Goal: Complete application form: Complete application form

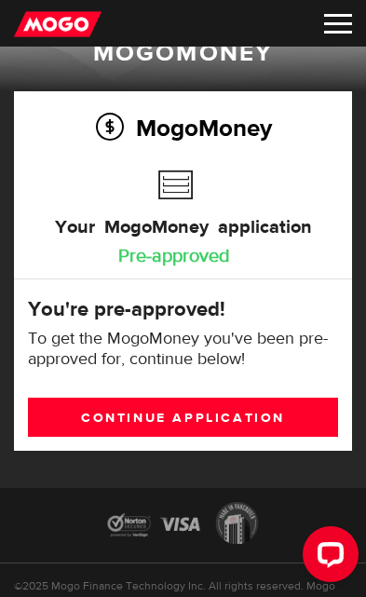
scroll to position [56, 0]
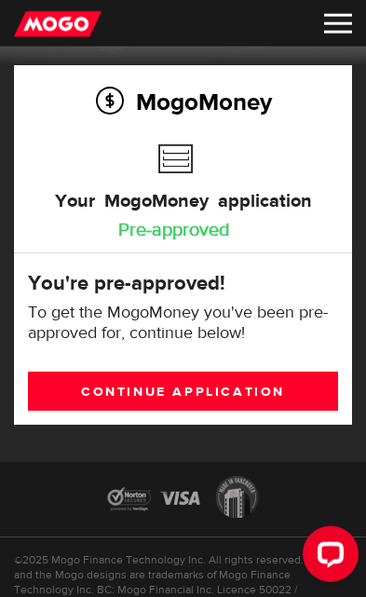
click at [206, 379] on link "Continue application" at bounding box center [183, 391] width 310 height 39
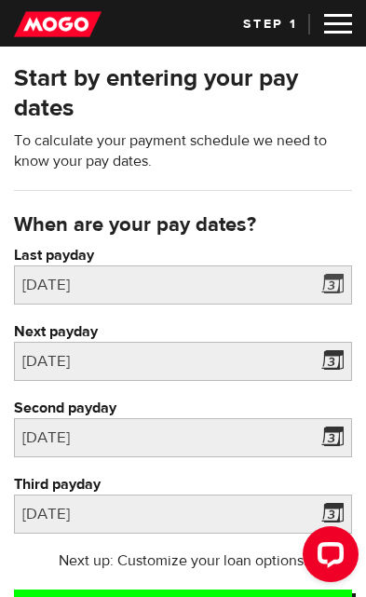
click at [331, 277] on span at bounding box center [329, 288] width 28 height 30
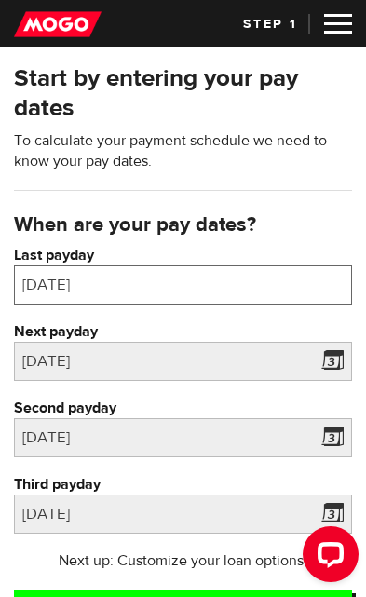
click at [210, 278] on body "Dashboard Money Logout Lender licences STEP 1 Loan approval Loan select Funding…" at bounding box center [183, 298] width 366 height 597
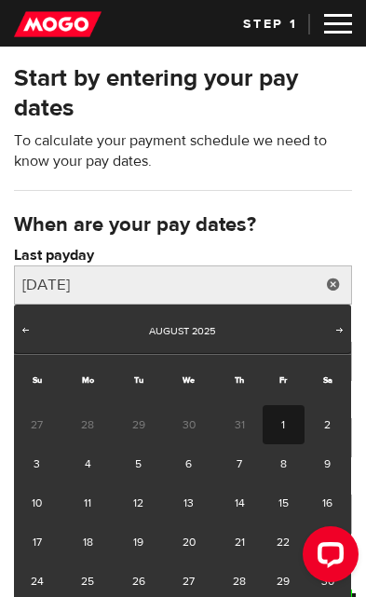
click at [333, 322] on span "Next" at bounding box center [339, 329] width 15 height 15
click at [289, 405] on link "5" at bounding box center [284, 424] width 42 height 39
type input "2025/09/05"
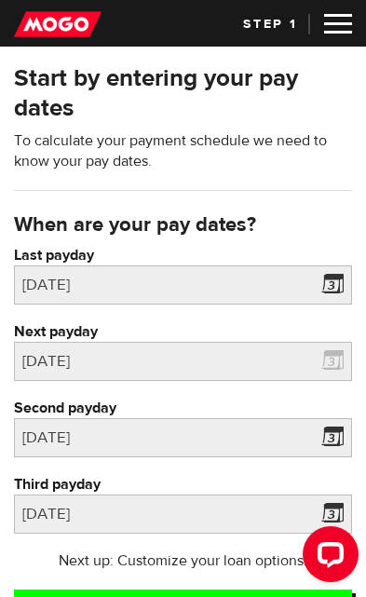
click at [328, 358] on span at bounding box center [329, 364] width 28 height 30
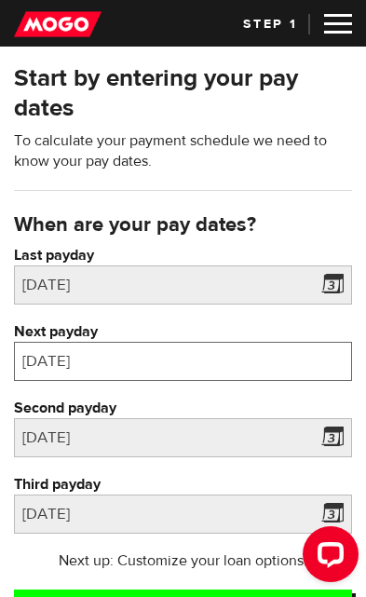
click at [184, 346] on input "2025/08/08" at bounding box center [183, 361] width 338 height 39
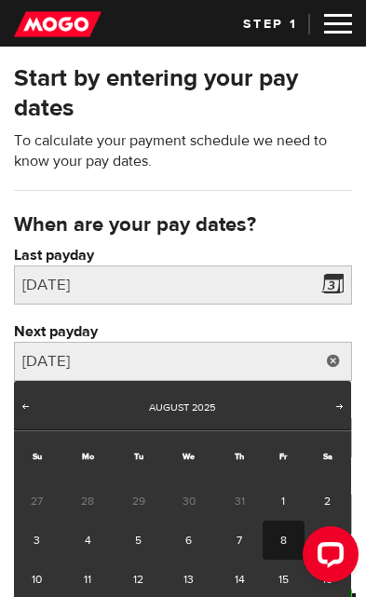
click at [343, 408] on span "Next" at bounding box center [339, 406] width 15 height 15
click at [332, 404] on span "Next" at bounding box center [339, 406] width 15 height 15
click at [29, 402] on span "Prev" at bounding box center [25, 406] width 15 height 15
click at [283, 521] on link "12" at bounding box center [284, 540] width 42 height 39
type input "2025/09/12"
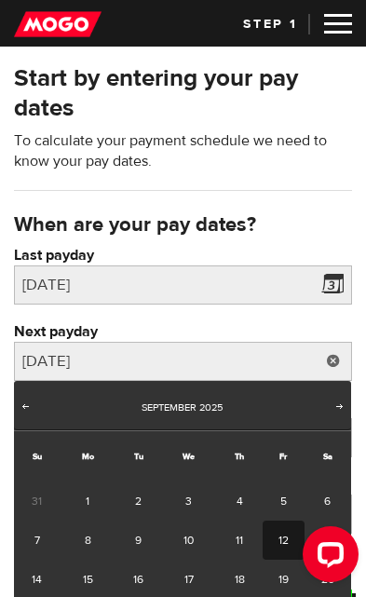
type input "2025/9/19"
type input "2025/9/26"
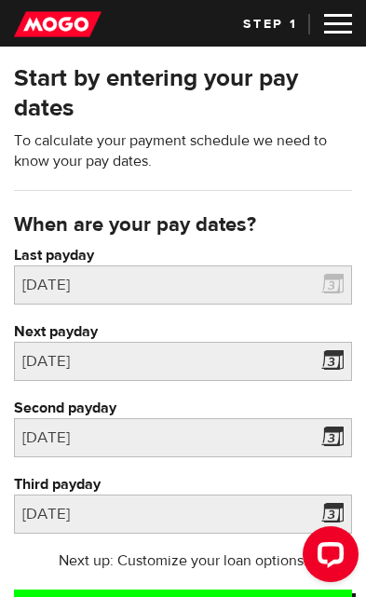
click at [332, 279] on span at bounding box center [329, 288] width 28 height 30
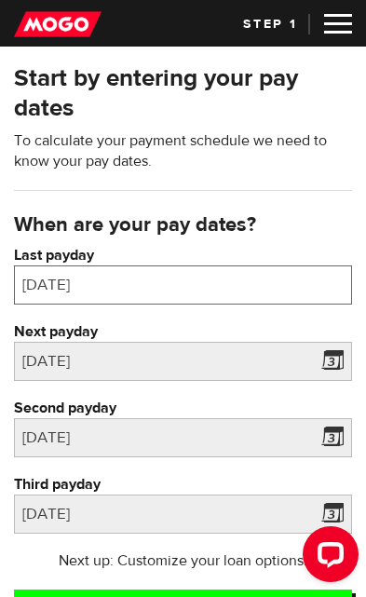
click at [202, 277] on body "Dashboard Money Logout Lender licences STEP 1 Loan approval Loan select Funding…" at bounding box center [183, 298] width 366 height 597
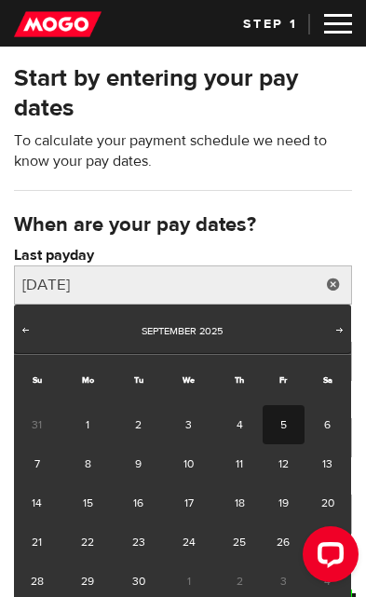
click at [29, 326] on span "Prev" at bounding box center [25, 329] width 15 height 15
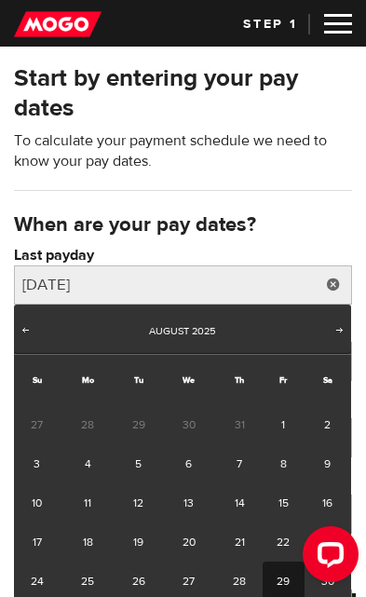
click at [282, 575] on link "29" at bounding box center [284, 580] width 42 height 39
type input "2025/08/29"
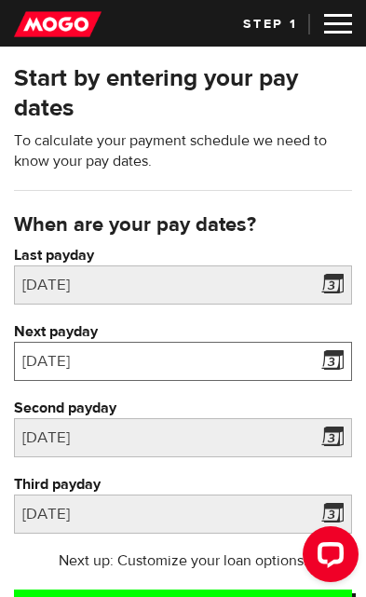
click at [150, 346] on input "2025/09/12" at bounding box center [183, 361] width 338 height 39
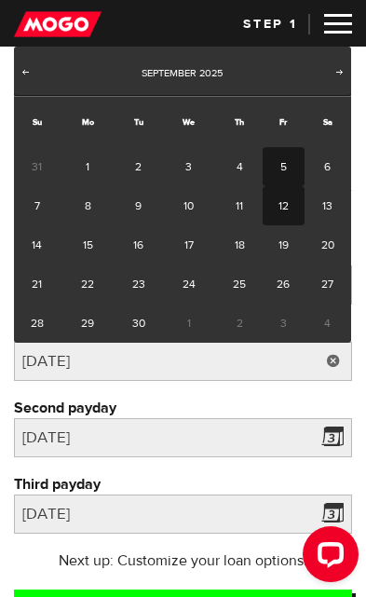
click at [286, 165] on link "5" at bounding box center [284, 166] width 42 height 39
type input "2025/09/05"
type input "2025/9/12"
type input "2025/9/19"
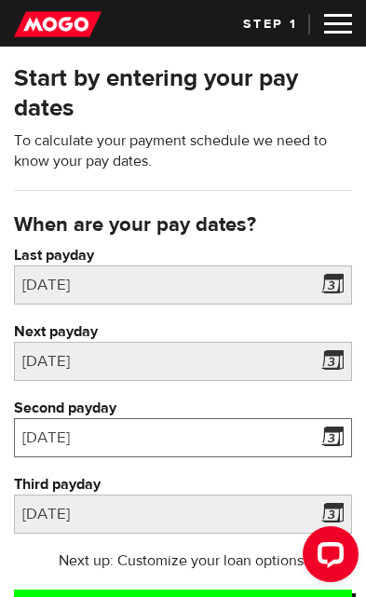
click at [183, 425] on input "2025/9/12" at bounding box center [183, 437] width 338 height 39
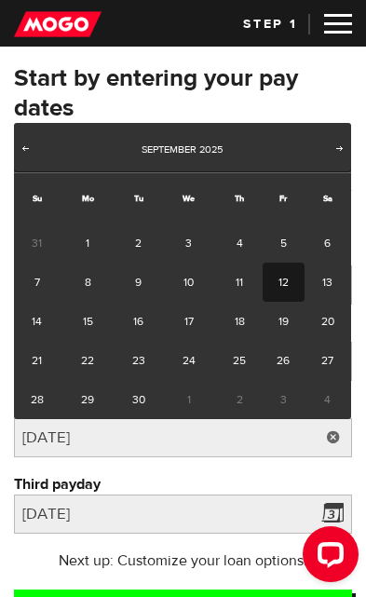
click at [250, 474] on label "Third payday" at bounding box center [183, 484] width 338 height 20
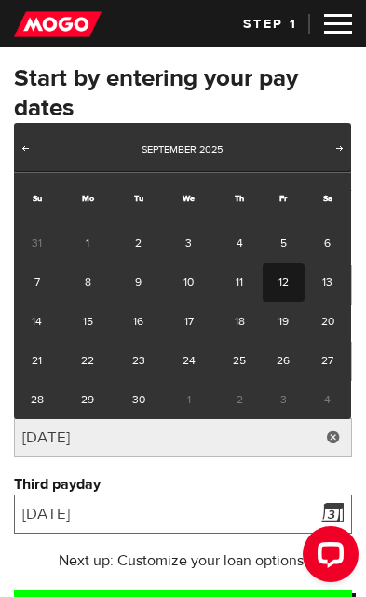
click at [250, 494] on input "2025/9/19" at bounding box center [183, 513] width 338 height 39
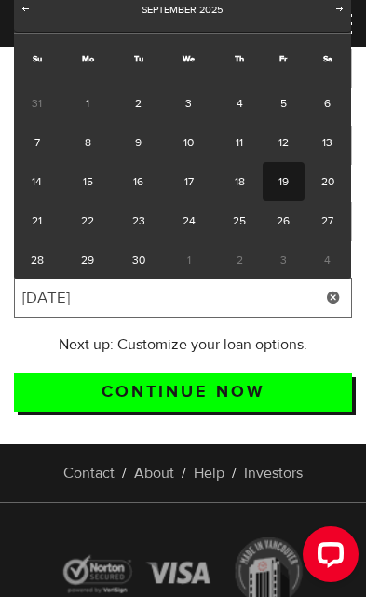
click at [243, 318] on input "2025/9/19" at bounding box center [183, 297] width 338 height 39
click at [238, 293] on input "2025/9/19" at bounding box center [183, 297] width 338 height 39
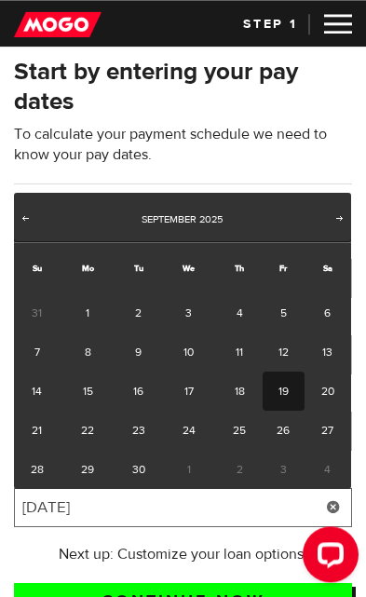
scroll to position [5, 0]
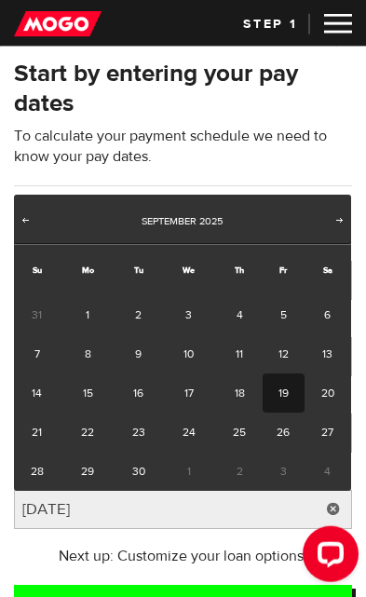
click at [284, 166] on p "To calculate your payment schedule we need to know your pay dates." at bounding box center [183, 146] width 338 height 41
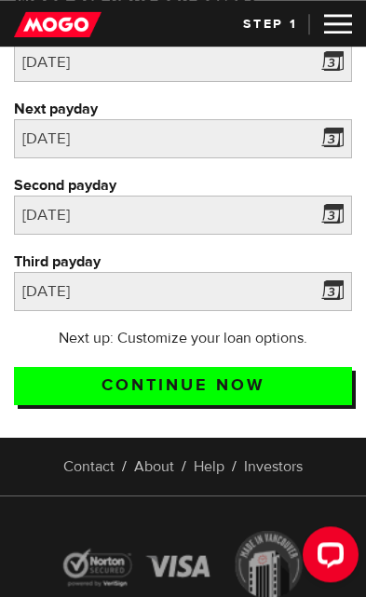
scroll to position [224, 0]
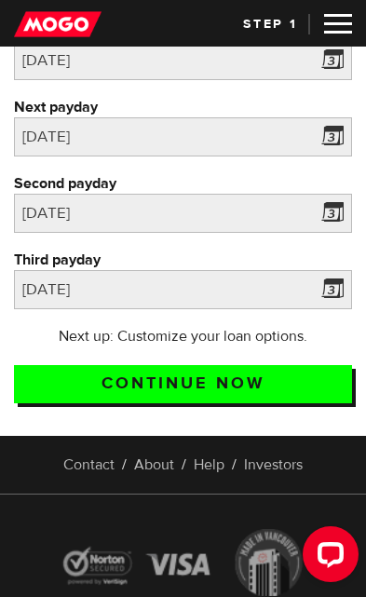
click at [196, 373] on input "Continue now" at bounding box center [183, 384] width 338 height 38
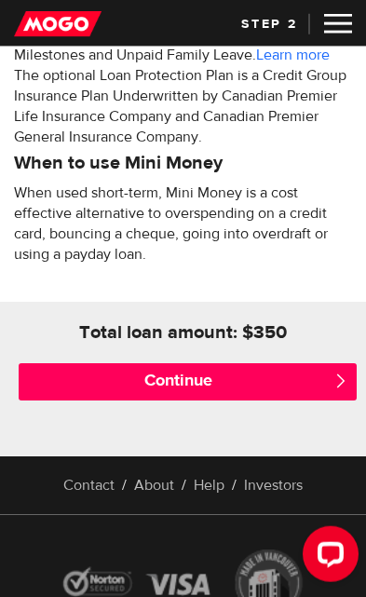
scroll to position [946, 0]
